Goal: Task Accomplishment & Management: Manage account settings

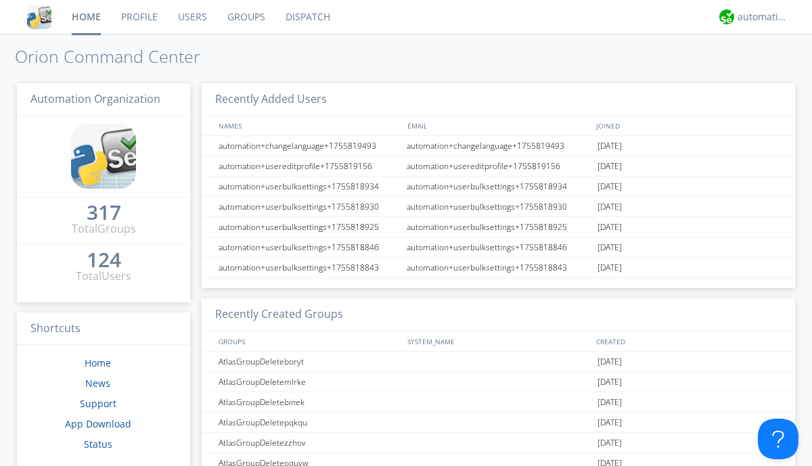
click at [245, 17] on link "Groups" at bounding box center [246, 17] width 58 height 34
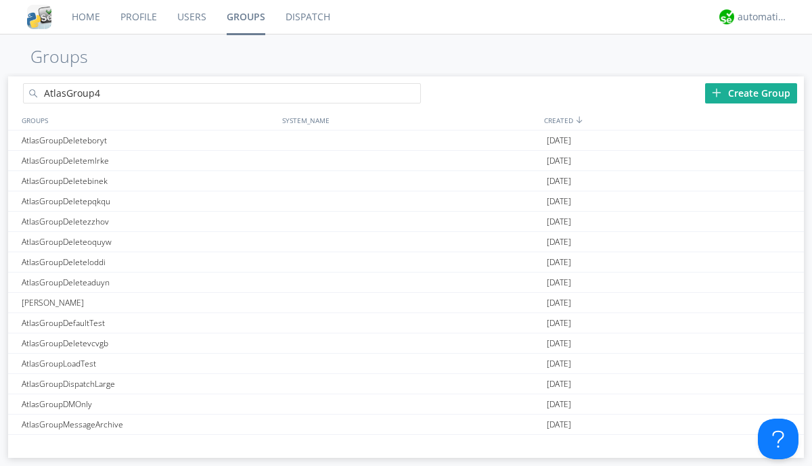
type input "AtlasGroup4"
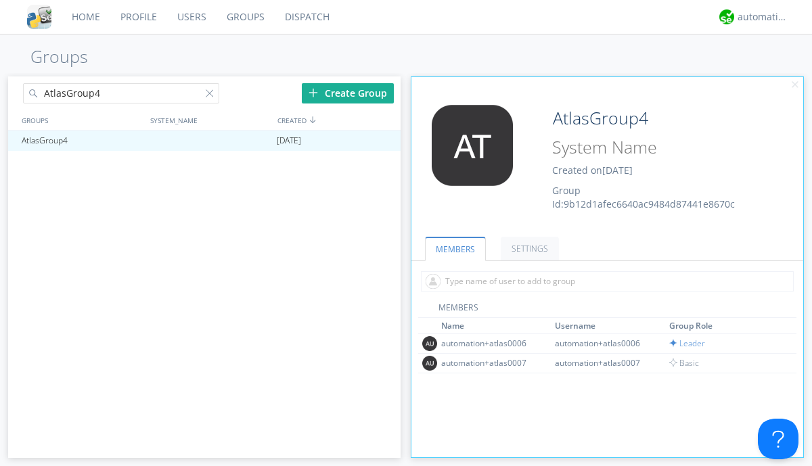
click at [528, 248] on link "SETTINGS" at bounding box center [530, 249] width 58 height 24
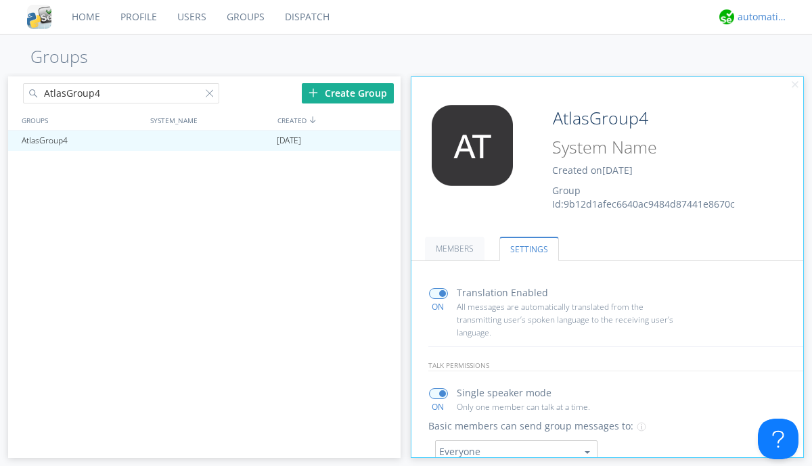
click at [759, 17] on div "automation+atlas" at bounding box center [763, 17] width 51 height 14
